Goal: Check status

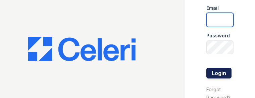
type input "[DOMAIN_NAME][EMAIL_ADDRESS][DOMAIN_NAME]"
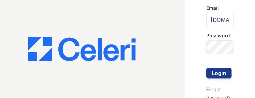
click at [212, 67] on div "Login" at bounding box center [218, 72] width 25 height 11
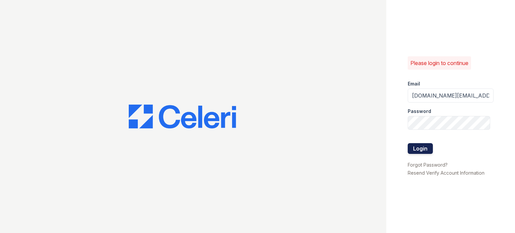
click at [421, 146] on button "Login" at bounding box center [420, 148] width 25 height 11
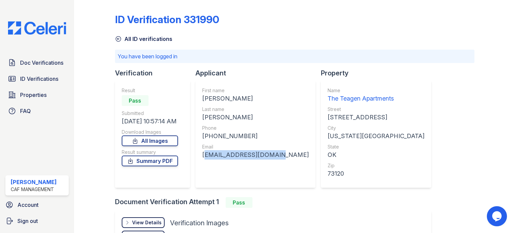
drag, startPoint x: 274, startPoint y: 154, endPoint x: 196, endPoint y: 157, distance: 77.8
click at [196, 157] on div "First name [PERSON_NAME] Last name [PERSON_NAME] Phone [PHONE_NUMBER] Email [EM…" at bounding box center [255, 133] width 120 height 107
copy div "[EMAIL_ADDRESS][DOMAIN_NAME]"
